Goal: Obtain resource: Download file/media

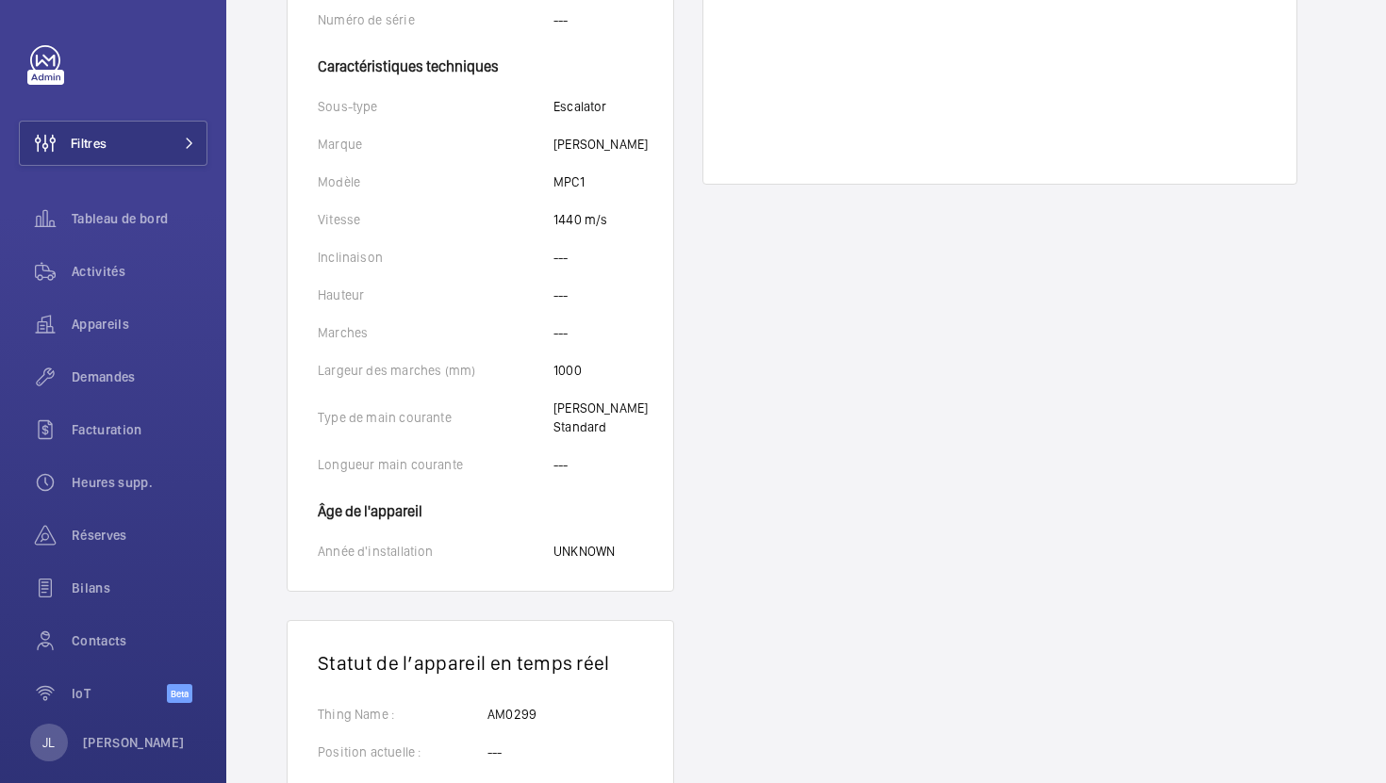
scroll to position [559, 0]
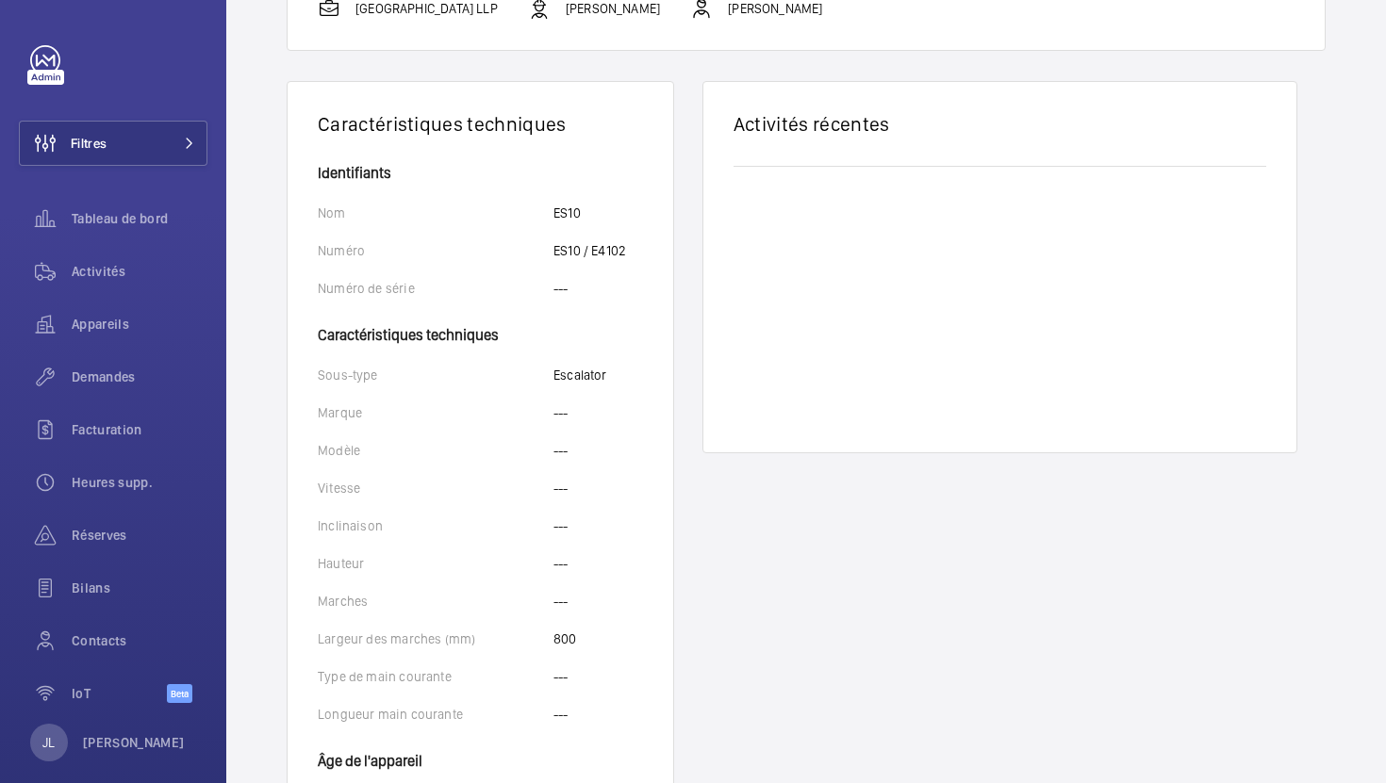
scroll to position [651, 0]
